Goal: Information Seeking & Learning: Learn about a topic

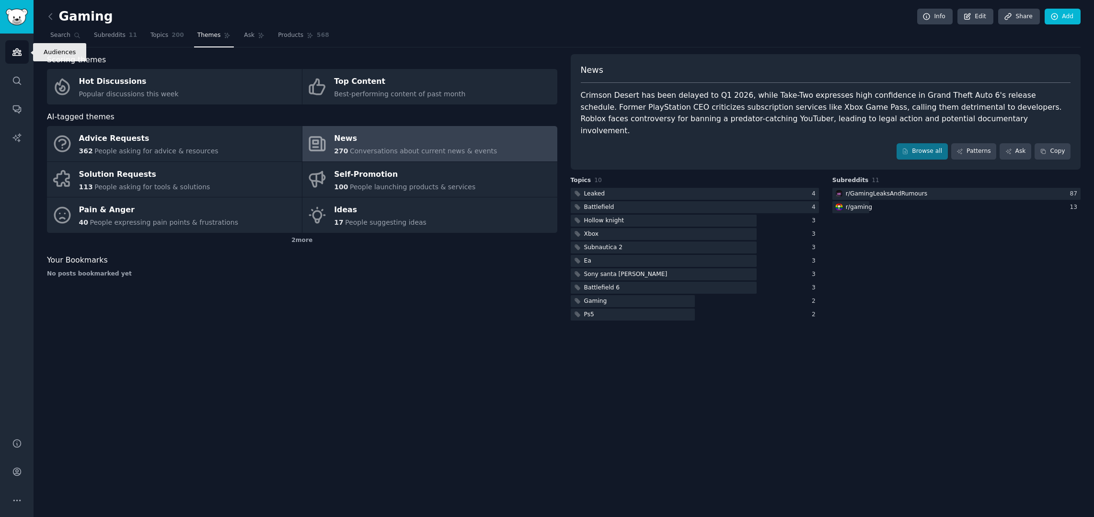
click at [14, 53] on icon "Sidebar" at bounding box center [17, 52] width 10 height 10
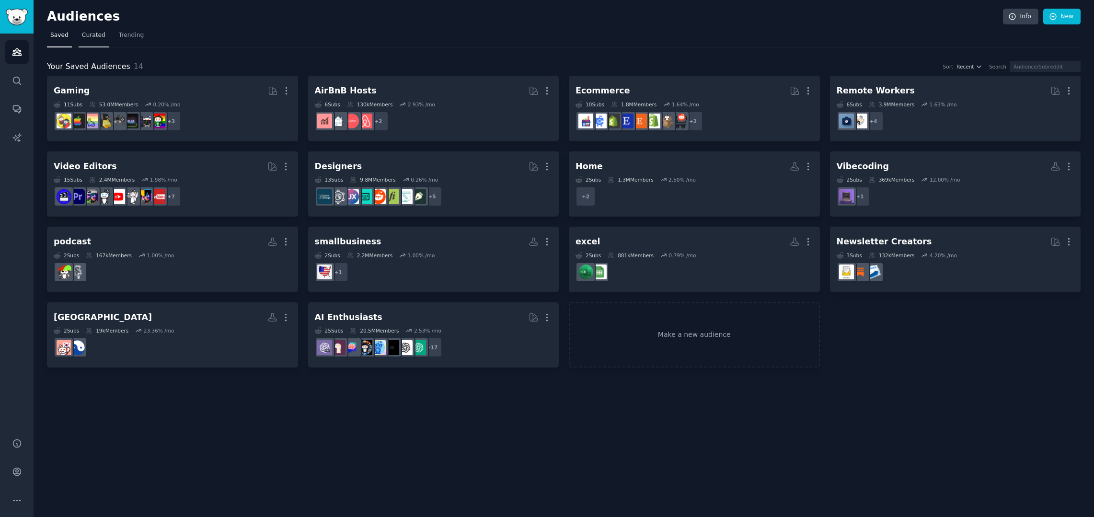
click at [98, 34] on span "Curated" at bounding box center [93, 35] width 23 height 9
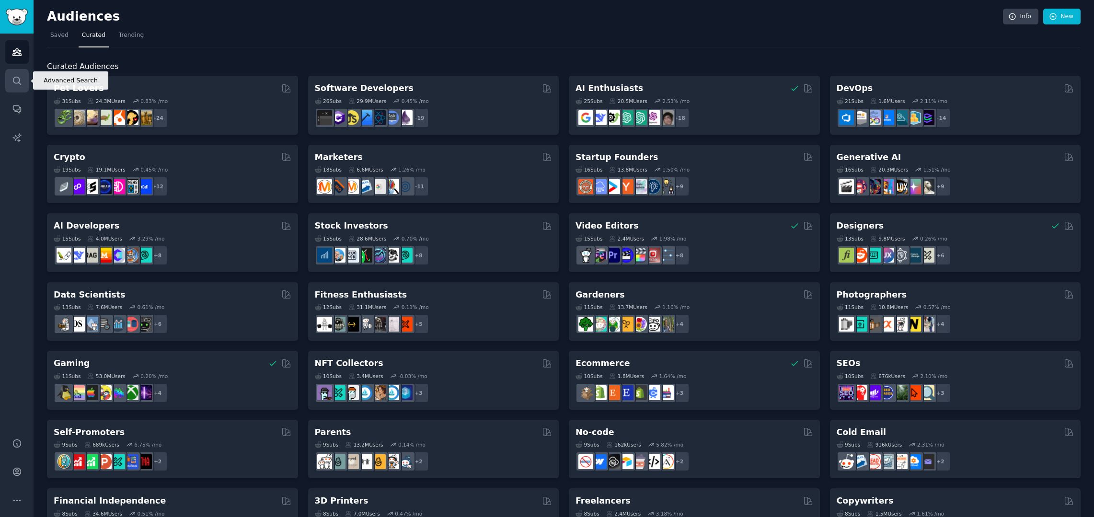
click at [10, 80] on link "Search" at bounding box center [16, 80] width 23 height 23
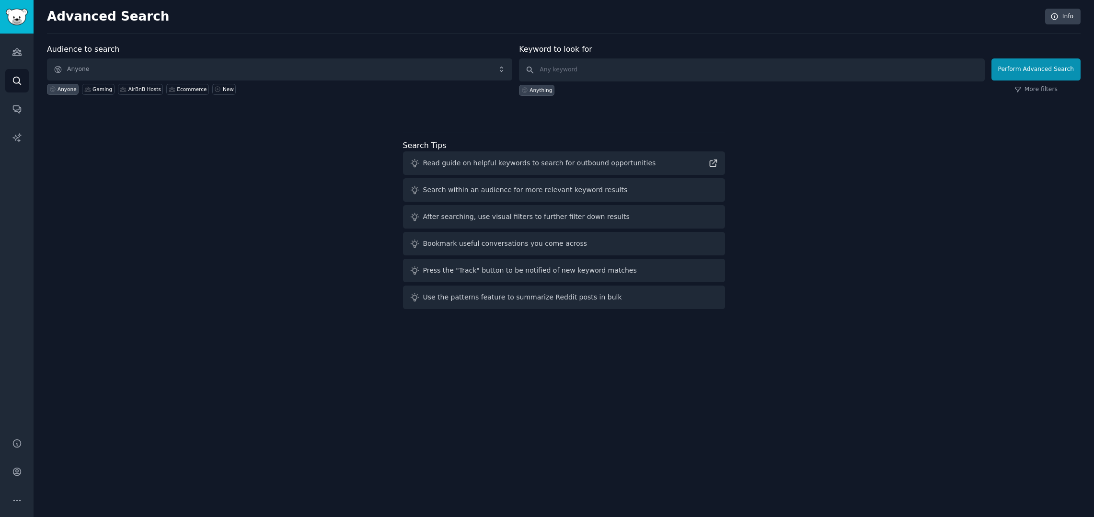
click at [128, 67] on span "Anyone" at bounding box center [279, 69] width 465 height 22
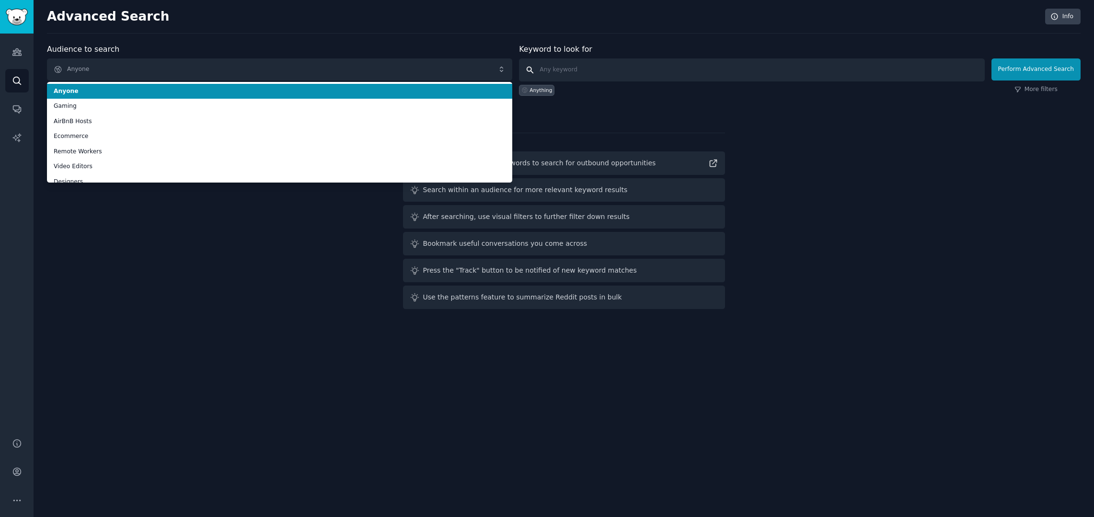
click at [578, 69] on input "text" at bounding box center [751, 69] width 465 height 23
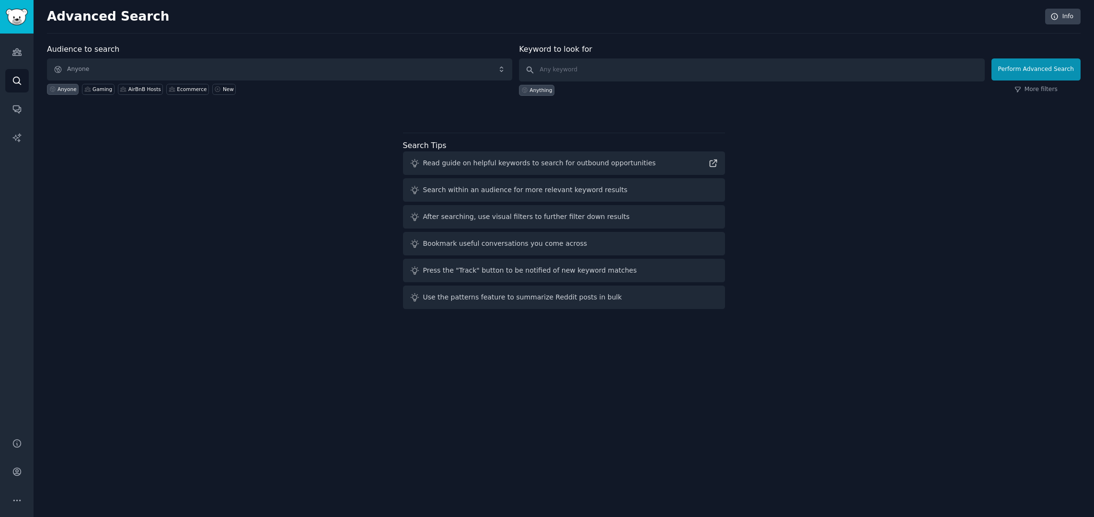
click at [460, 68] on span "Anyone" at bounding box center [279, 69] width 465 height 22
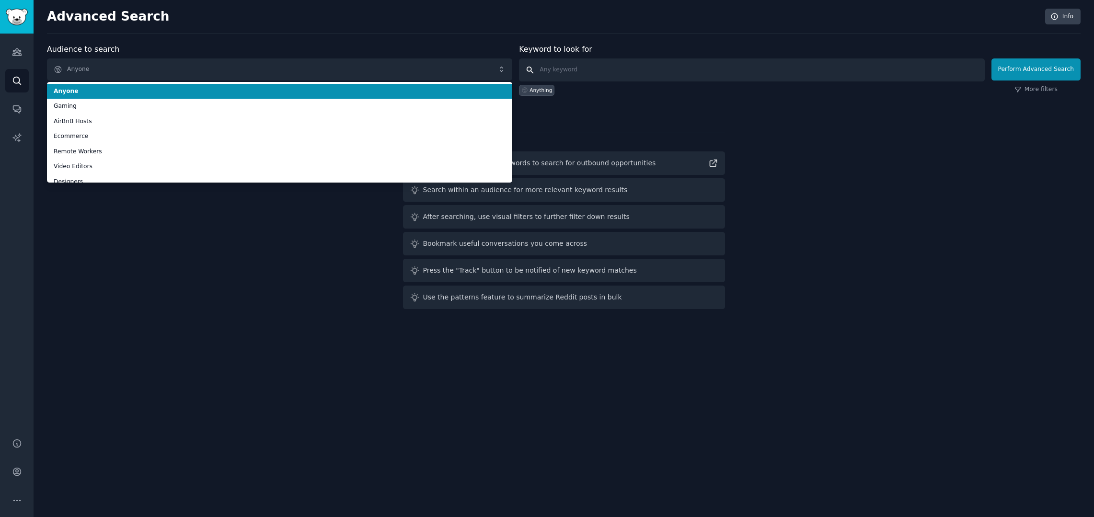
click at [592, 62] on input "text" at bounding box center [751, 69] width 465 height 23
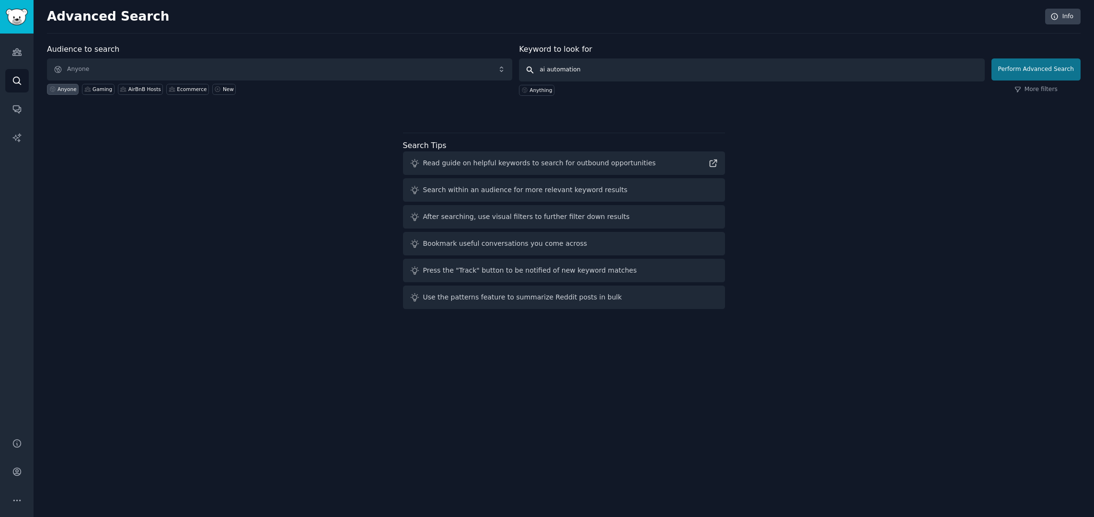
type input "ai automation"
click at [1050, 69] on button "Perform Advanced Search" at bounding box center [1035, 69] width 89 height 22
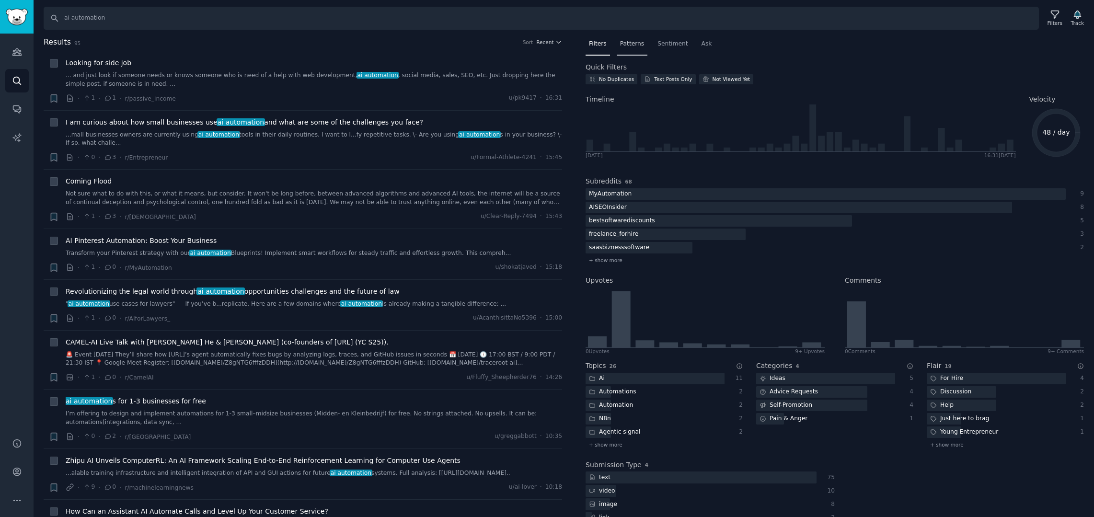
click at [632, 44] on span "Patterns" at bounding box center [632, 44] width 24 height 9
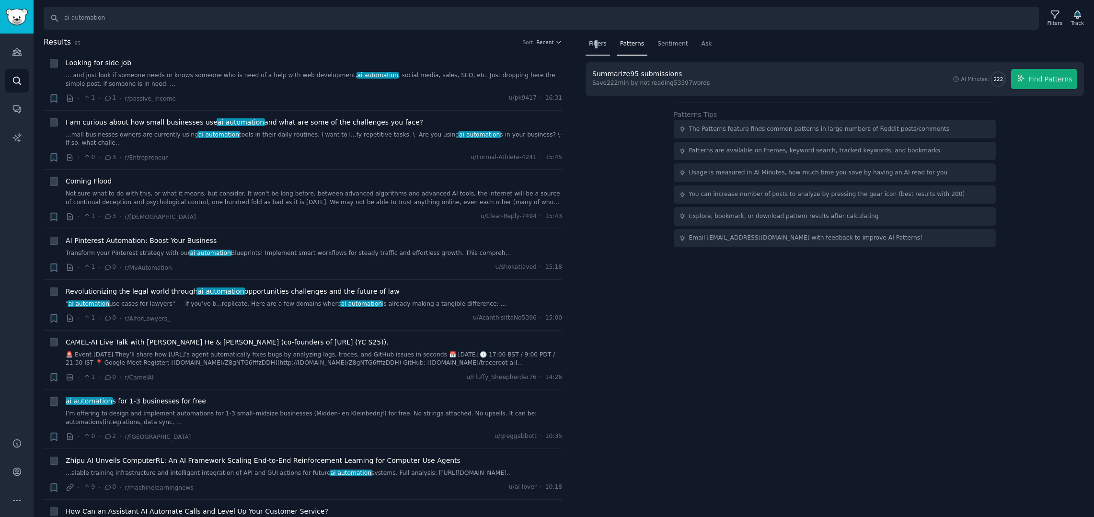
click at [596, 45] on span "Filters" at bounding box center [598, 44] width 18 height 9
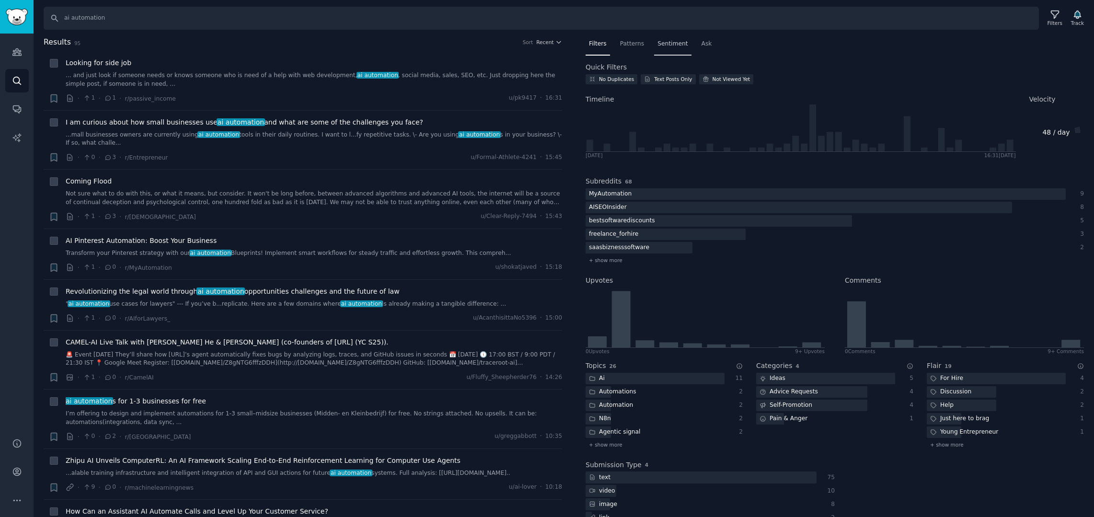
click at [665, 45] on span "Sentiment" at bounding box center [672, 44] width 30 height 9
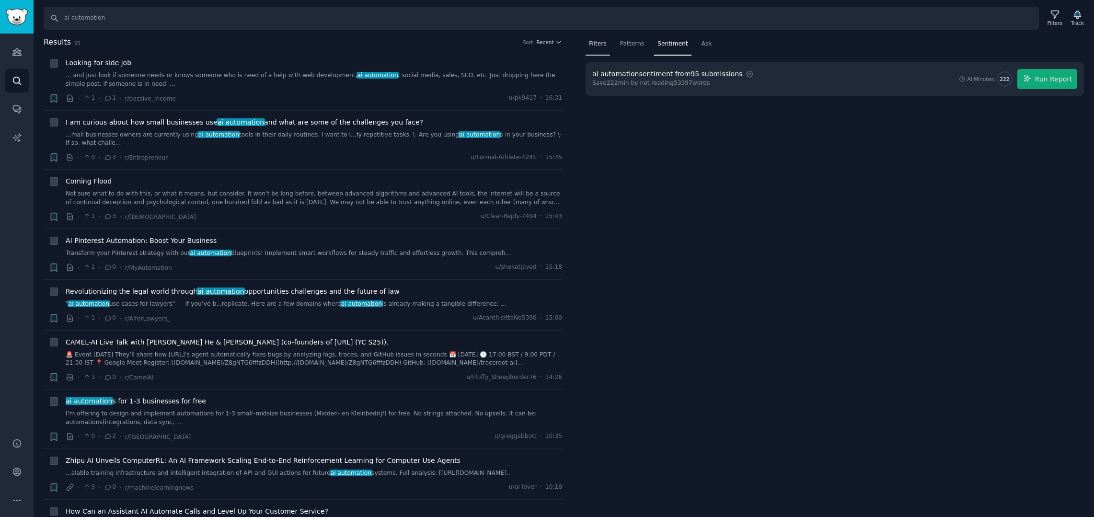
click at [592, 45] on span "Filters" at bounding box center [598, 44] width 18 height 9
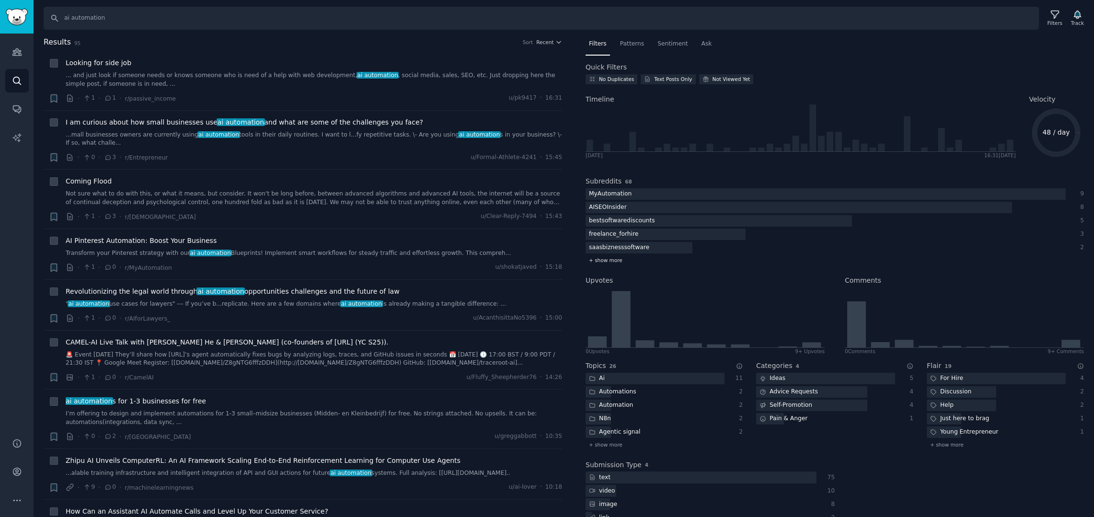
click at [603, 262] on span "+ show more" at bounding box center [606, 260] width 34 height 7
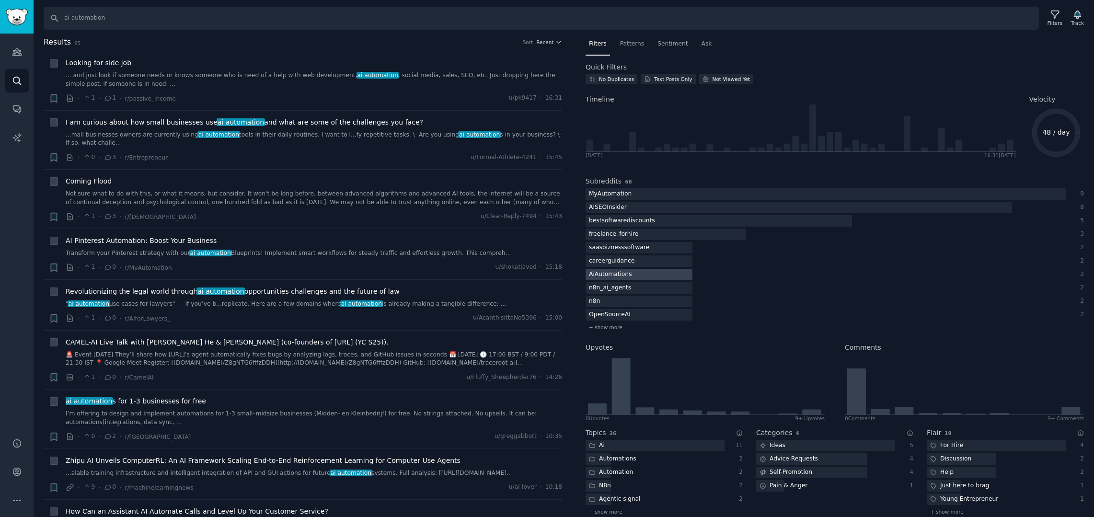
scroll to position [2, 0]
click at [618, 328] on span "+ show more" at bounding box center [606, 325] width 34 height 7
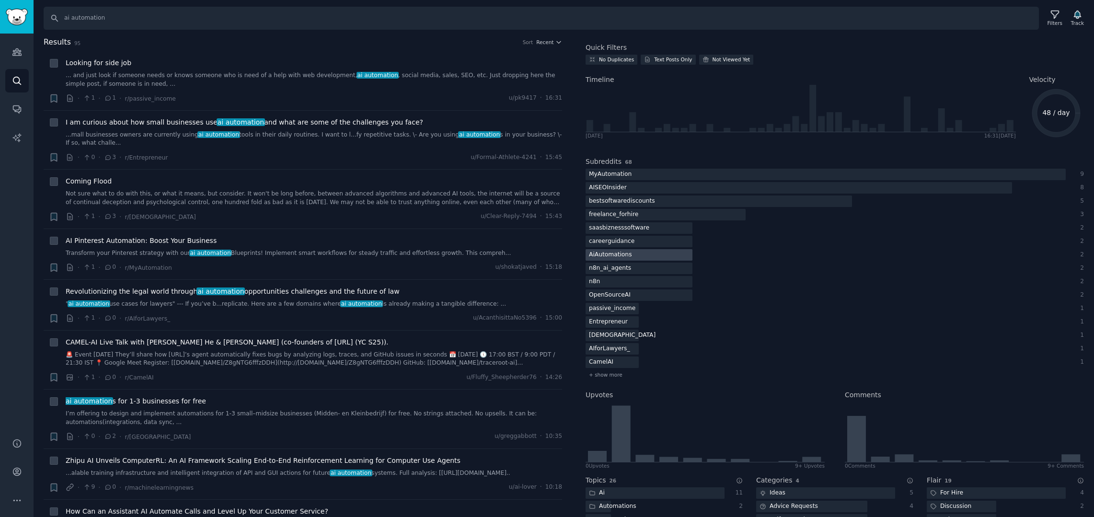
scroll to position [69, 0]
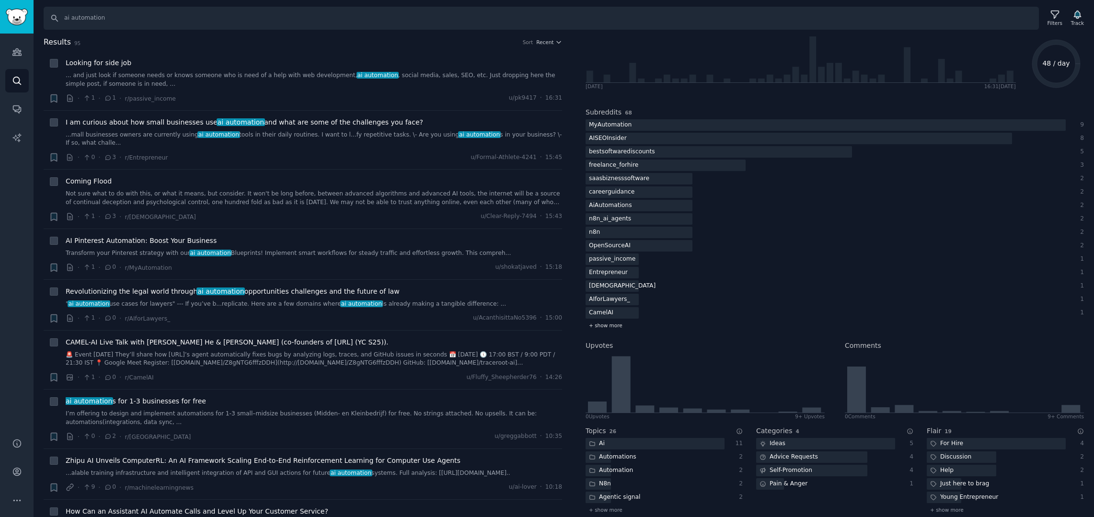
click at [636, 325] on div "+ show more" at bounding box center [834, 325] width 498 height 10
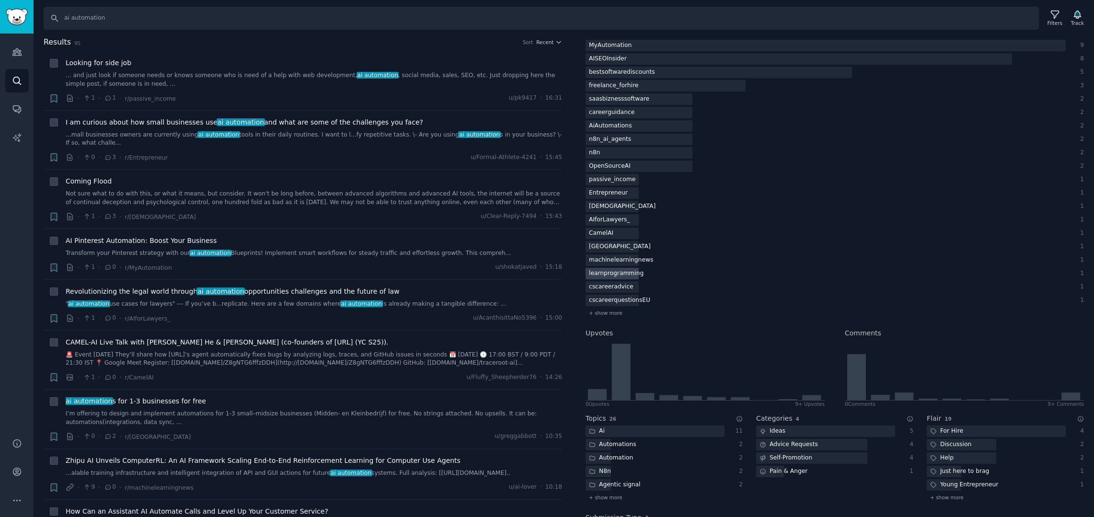
scroll to position [0, 0]
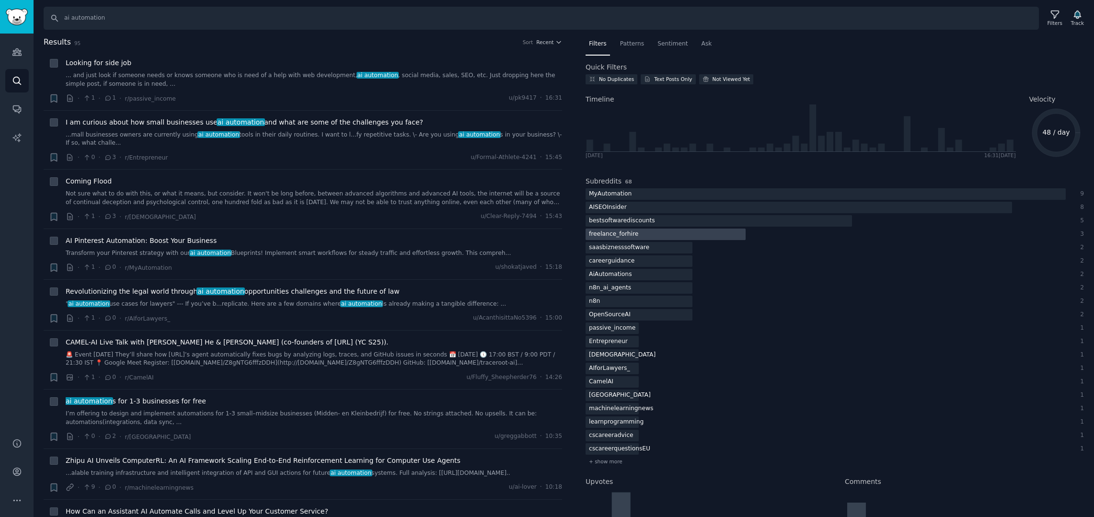
click at [638, 237] on div "freelance_forhire" at bounding box center [613, 234] width 56 height 12
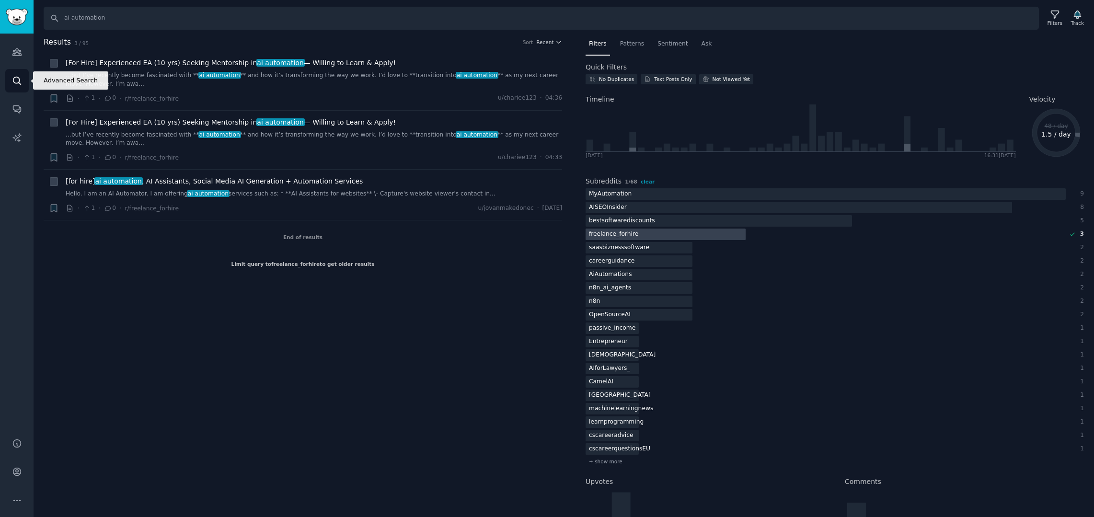
click at [25, 83] on link "Search" at bounding box center [16, 80] width 23 height 23
